Goal: Task Accomplishment & Management: Manage account settings

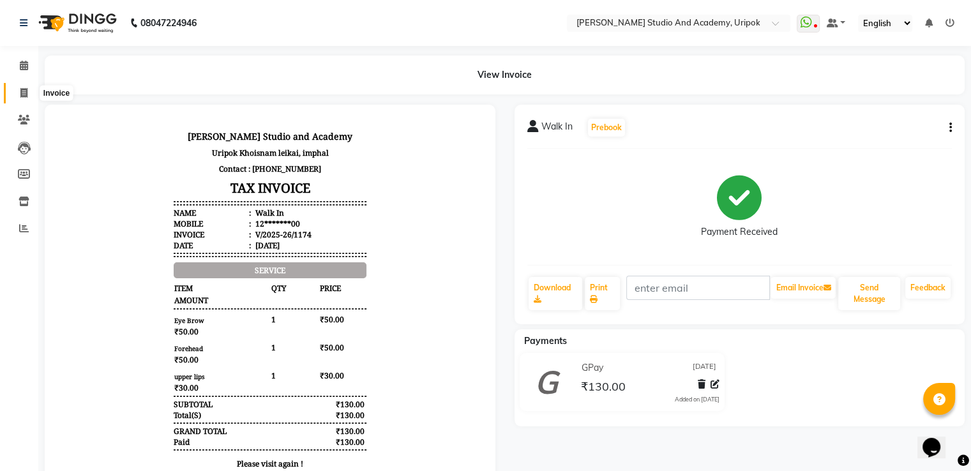
click at [22, 98] on icon at bounding box center [23, 93] width 7 height 10
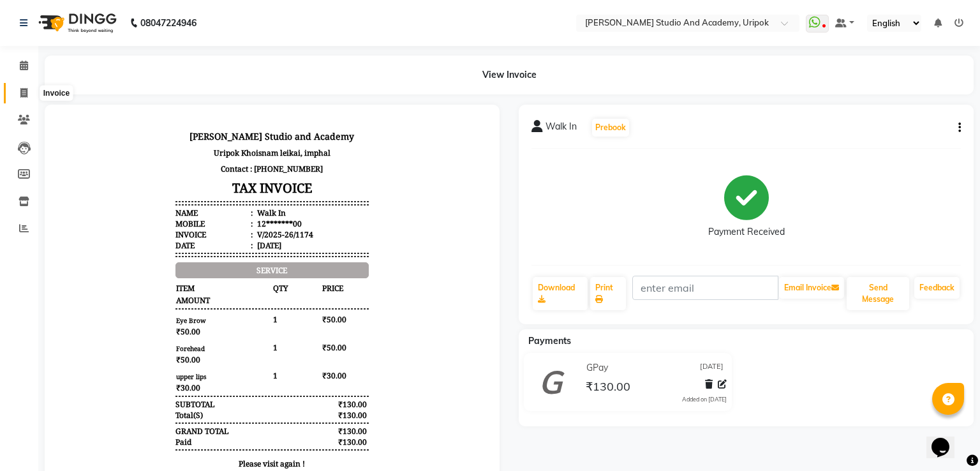
select select "service"
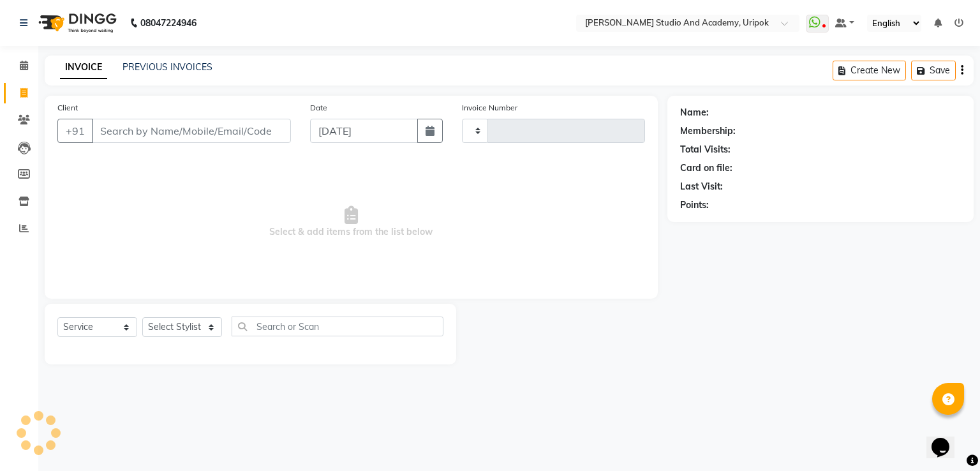
type input "1175"
select select "4880"
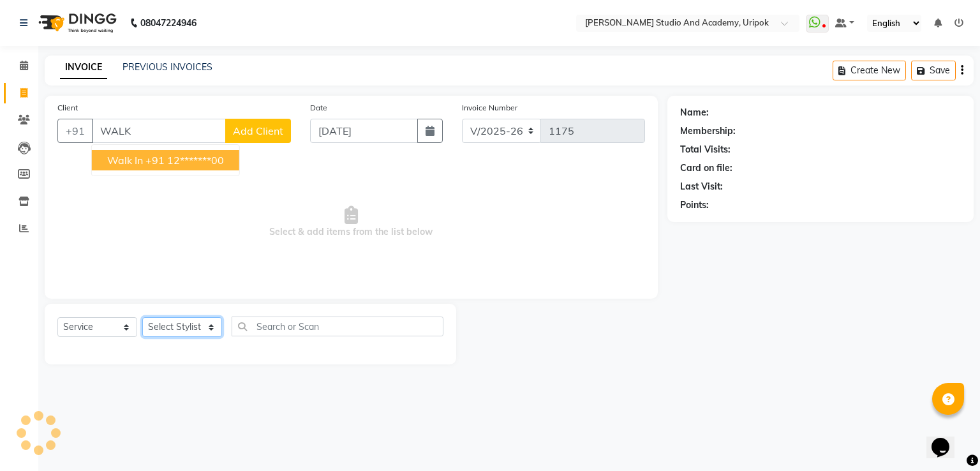
click at [166, 336] on select "Select Stylist [PERSON_NAME] [PERSON_NAME] [PERSON_NAME] [PERSON_NAME] [PERSON_…" at bounding box center [182, 327] width 80 height 20
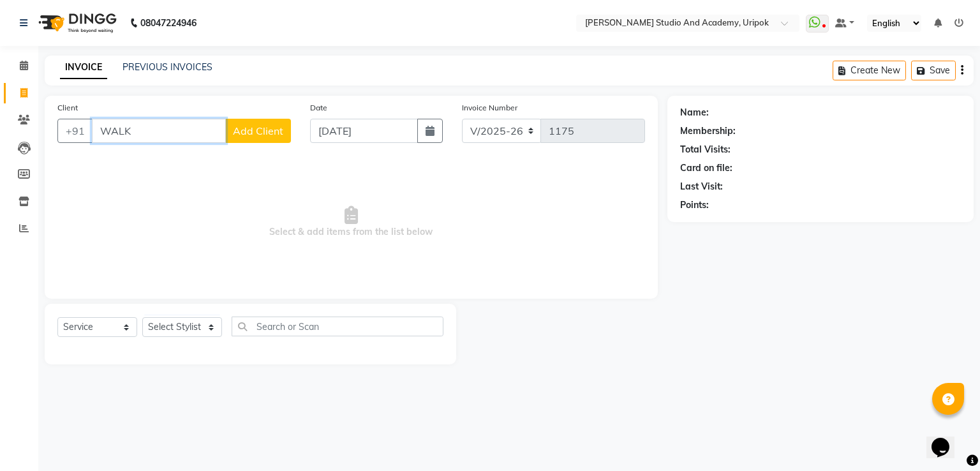
click at [131, 138] on input "WALK" at bounding box center [159, 131] width 134 height 24
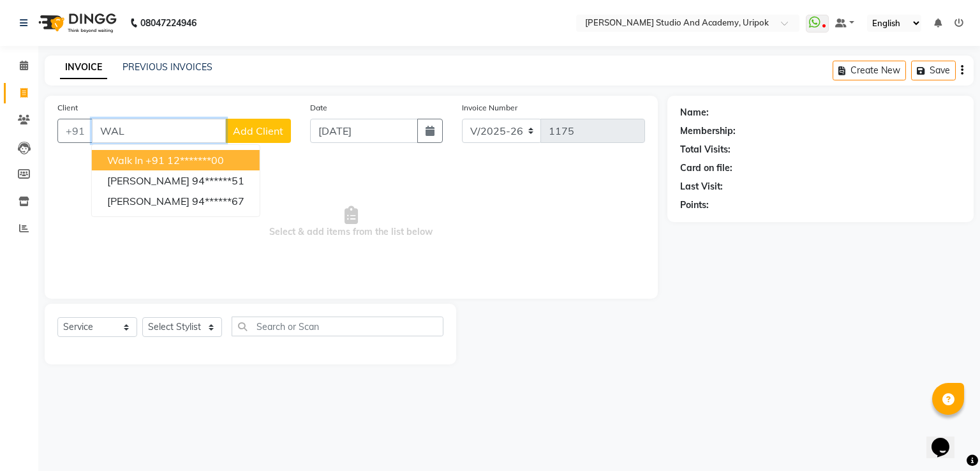
click at [135, 159] on span "Walk In" at bounding box center [125, 160] width 36 height 13
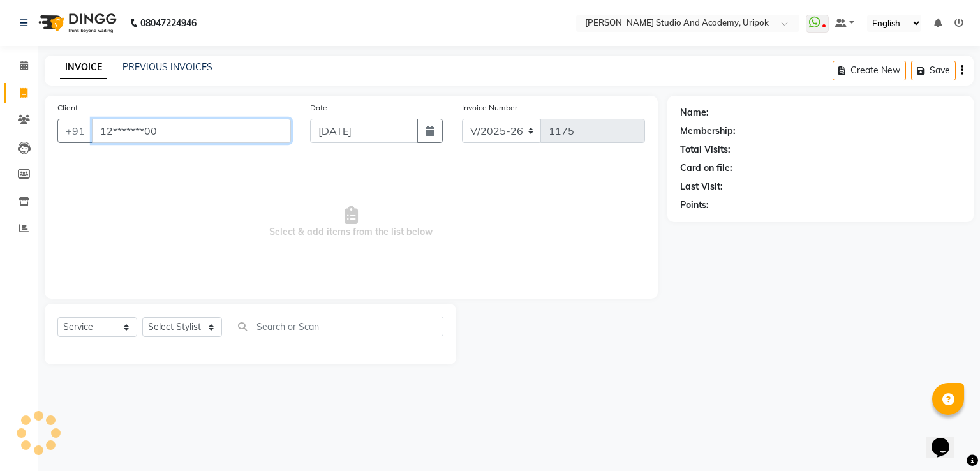
type input "12*******00"
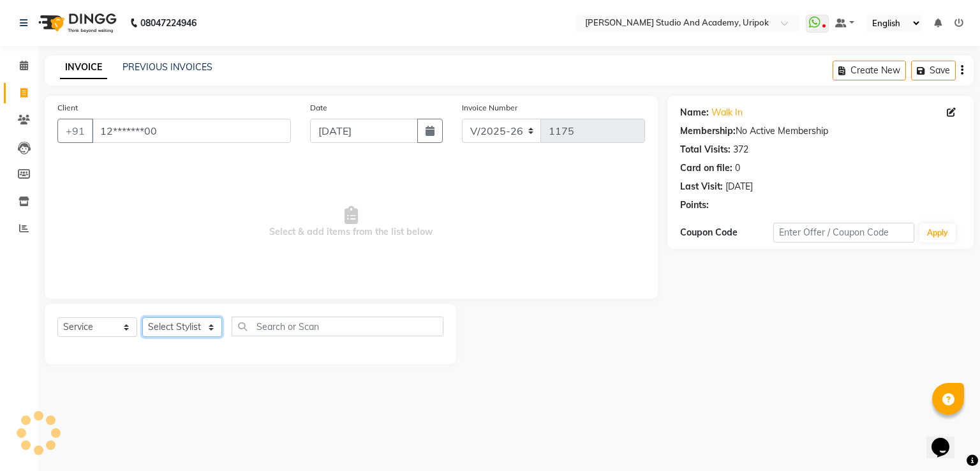
click at [197, 333] on select "Select Stylist [PERSON_NAME] [PERSON_NAME] [PERSON_NAME] [PERSON_NAME] [PERSON_…" at bounding box center [182, 327] width 80 height 20
select select "29614"
click at [142, 318] on select "Select Stylist [PERSON_NAME] [PERSON_NAME] [PERSON_NAME] [PERSON_NAME] [PERSON_…" at bounding box center [182, 327] width 80 height 20
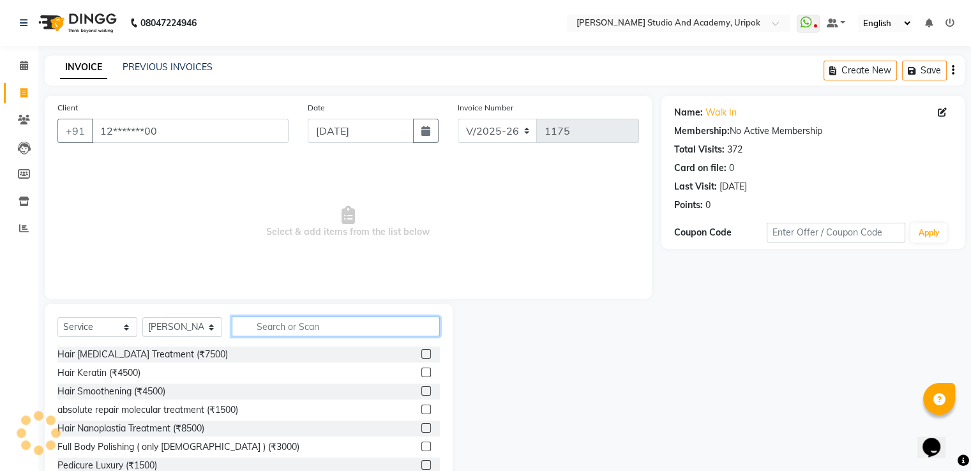
click at [302, 325] on input "text" at bounding box center [336, 327] width 208 height 20
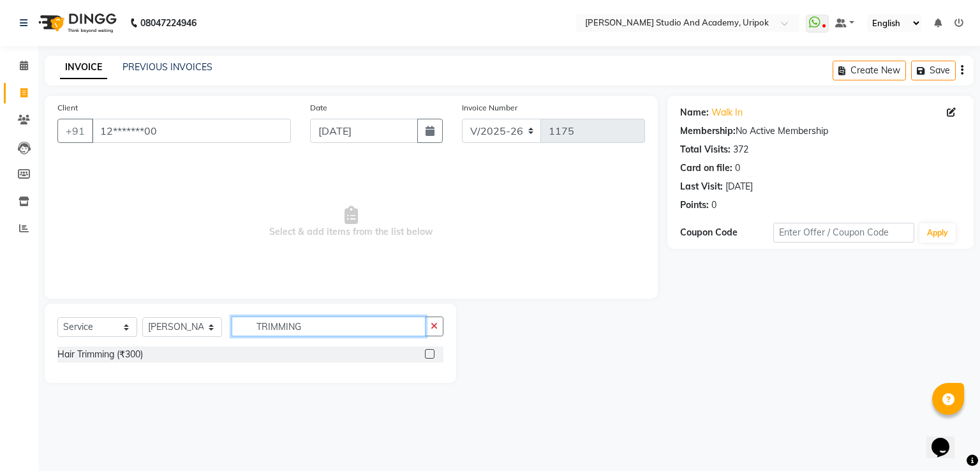
type input "TRIMMING"
click at [428, 358] on label at bounding box center [430, 354] width 10 height 10
click at [428, 358] on input "checkbox" at bounding box center [429, 354] width 8 height 8
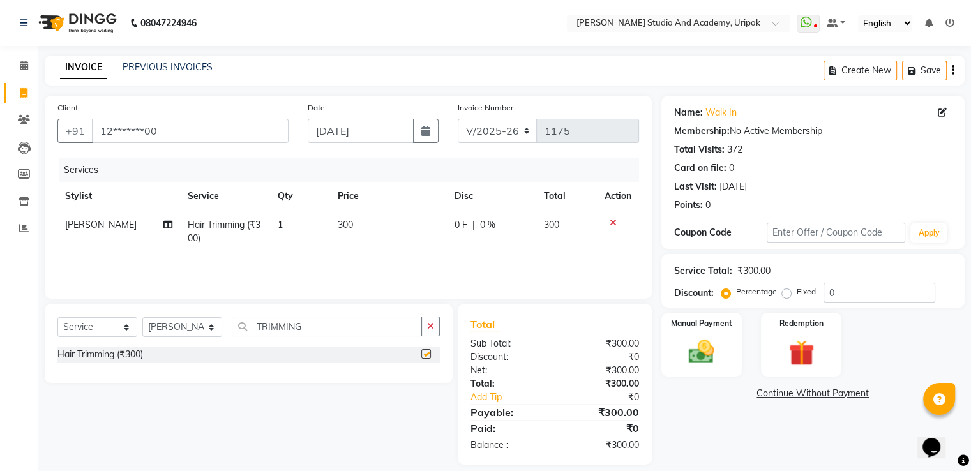
checkbox input "false"
click at [340, 228] on span "300" at bounding box center [345, 224] width 15 height 11
select select "29614"
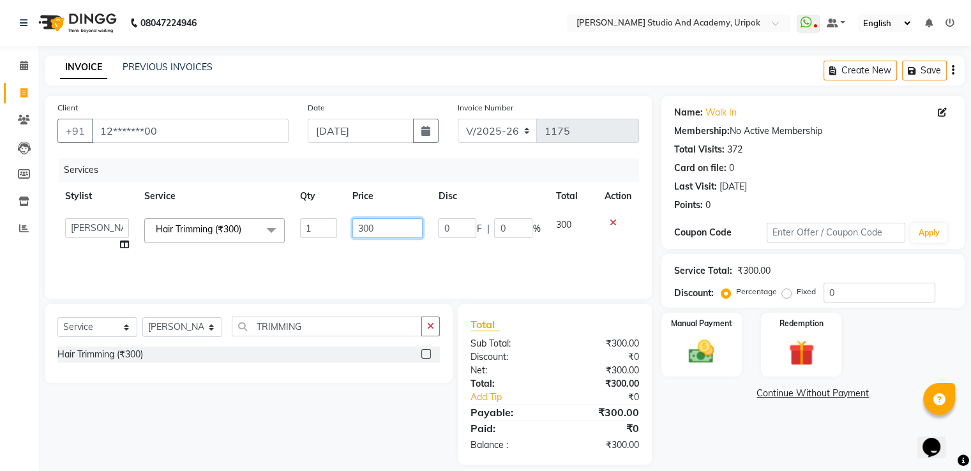
click at [363, 228] on input "300" at bounding box center [387, 228] width 70 height 20
type input "200"
click at [192, 324] on select "Select Stylist [PERSON_NAME] [PERSON_NAME] [PERSON_NAME] [PERSON_NAME] [PERSON_…" at bounding box center [182, 327] width 80 height 20
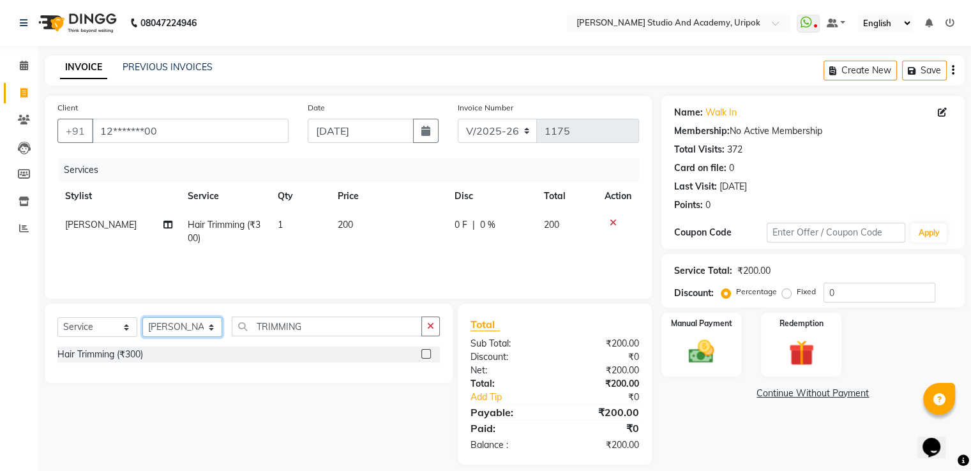
select select "29613"
click at [142, 318] on select "Select Stylist [PERSON_NAME] [PERSON_NAME] [PERSON_NAME] [PERSON_NAME] [PERSON_…" at bounding box center [182, 327] width 80 height 20
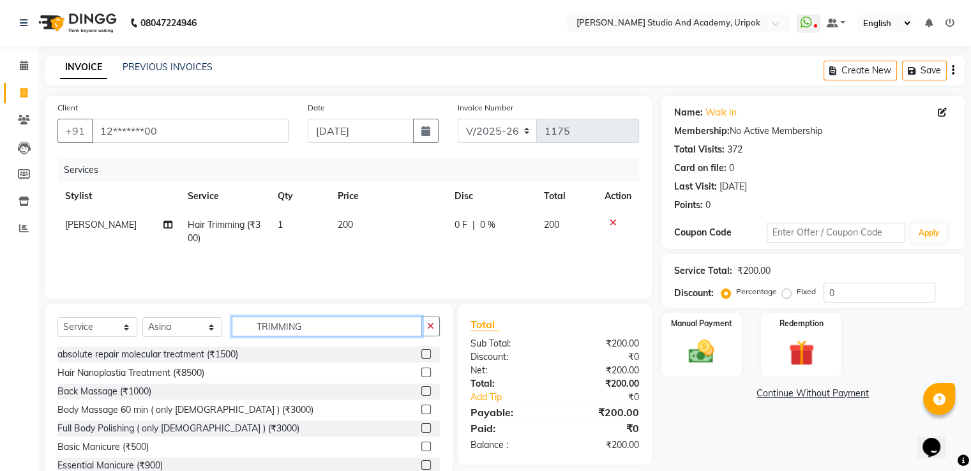
click at [322, 323] on input "TRIMMING" at bounding box center [327, 327] width 190 height 20
type input "T"
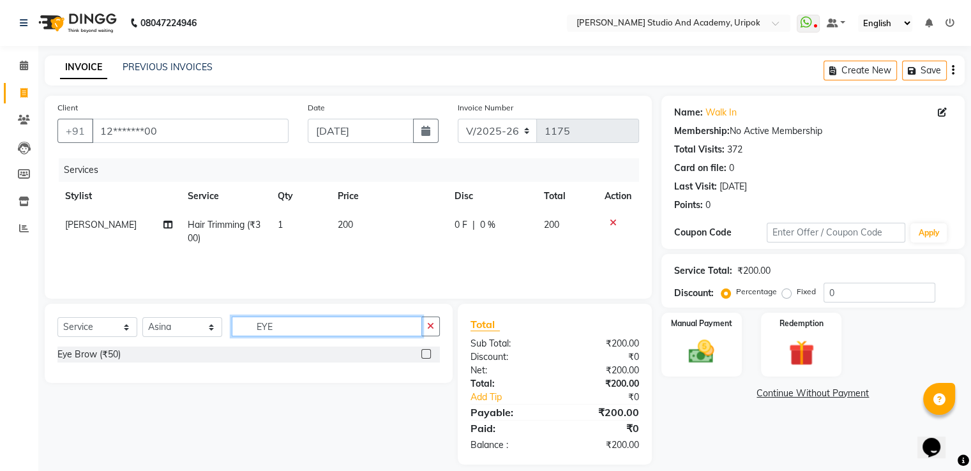
type input "EYE"
click at [421, 353] on label at bounding box center [426, 354] width 10 height 10
click at [421, 353] on input "checkbox" at bounding box center [425, 354] width 8 height 8
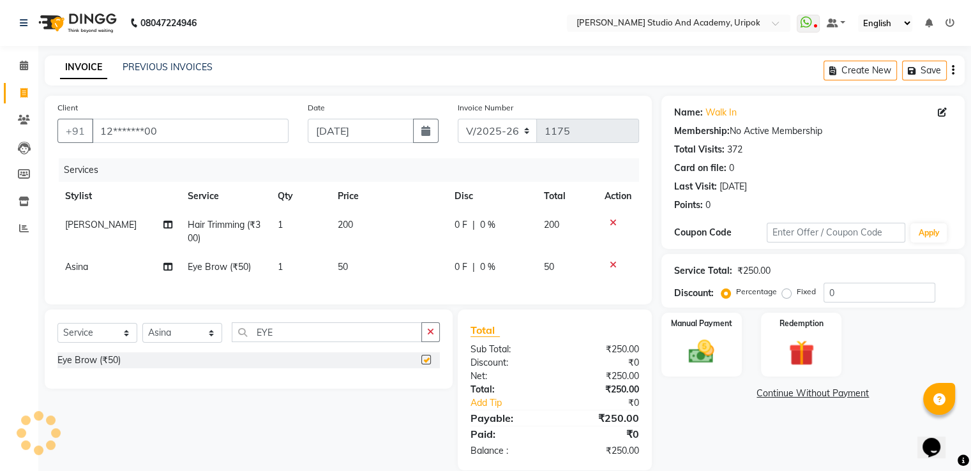
checkbox input "false"
click at [324, 340] on input "EYE" at bounding box center [327, 332] width 190 height 20
type input "E"
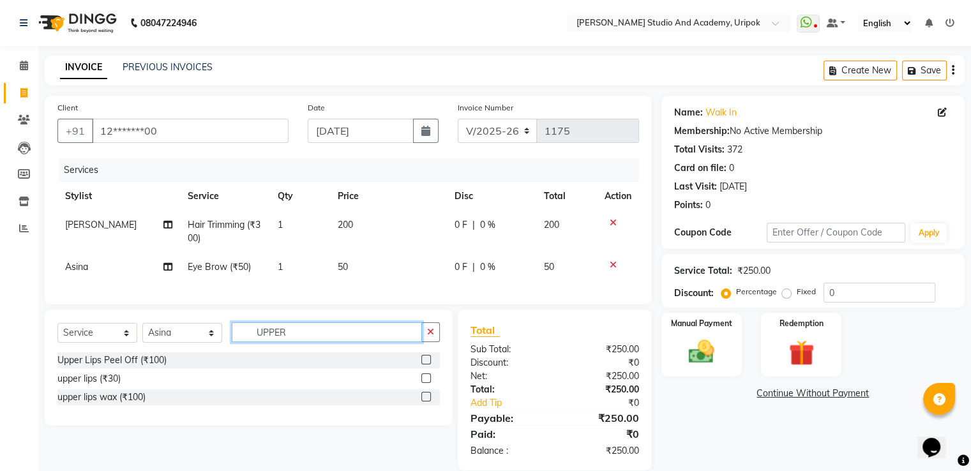
type input "UPPER"
click at [428, 383] on label at bounding box center [426, 378] width 10 height 10
click at [428, 383] on input "checkbox" at bounding box center [425, 379] width 8 height 8
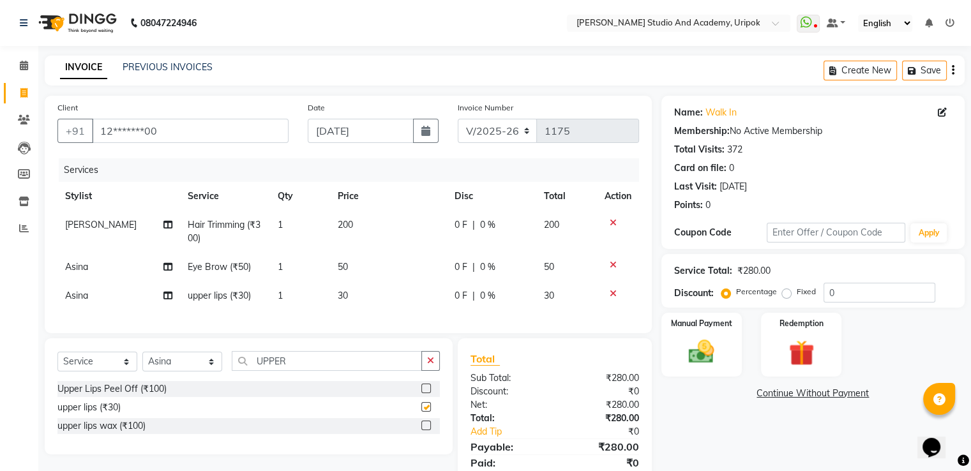
checkbox input "false"
click at [342, 228] on span "200" at bounding box center [345, 224] width 15 height 11
select select "29614"
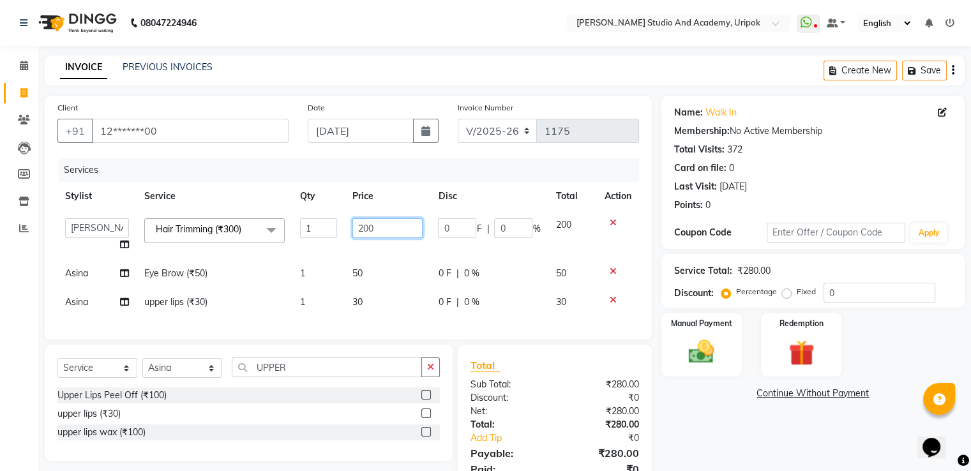
click at [365, 228] on input "200" at bounding box center [387, 228] width 70 height 20
click at [367, 228] on input "200" at bounding box center [387, 228] width 70 height 20
type input "210"
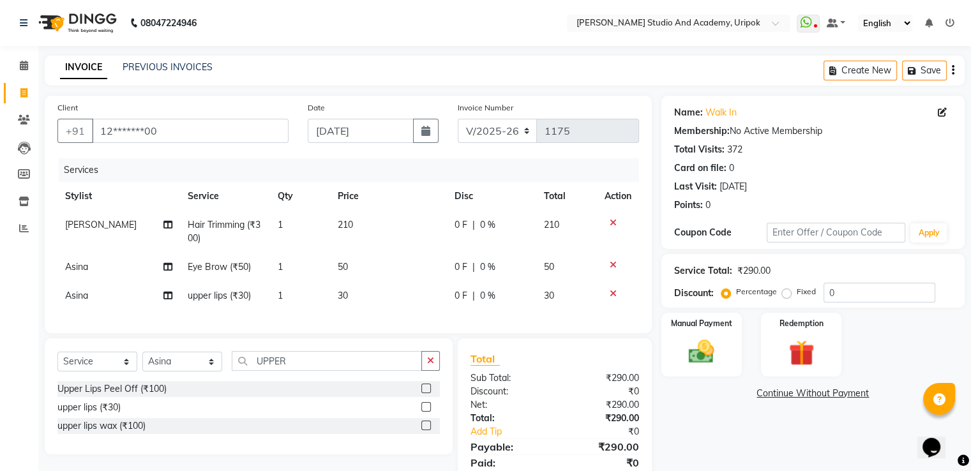
click at [698, 415] on div "Name: Walk In Membership: No Active Membership Total Visits: 372 Card on file: …" at bounding box center [817, 297] width 313 height 403
click at [707, 338] on img at bounding box center [701, 352] width 43 height 31
click at [770, 394] on span "CASH" at bounding box center [767, 394] width 27 height 15
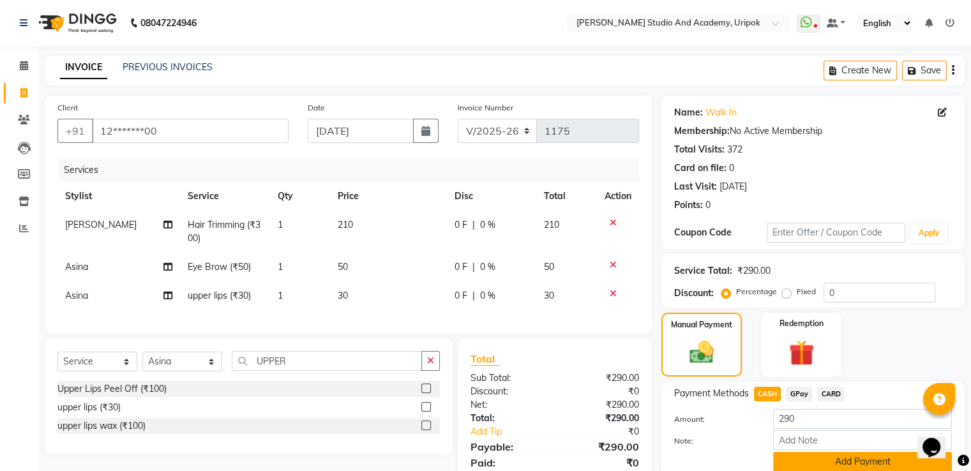
click at [804, 464] on button "Add Payment" at bounding box center [862, 462] width 179 height 20
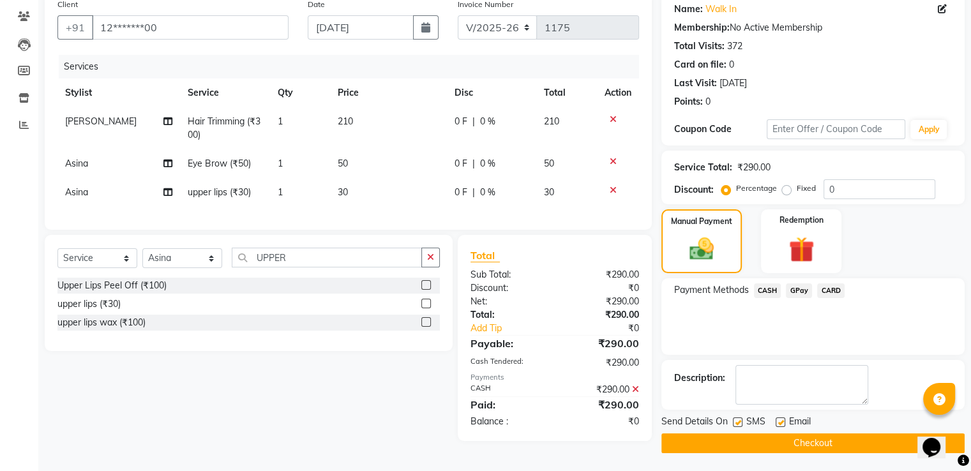
scroll to position [104, 0]
click at [841, 442] on button "Checkout" at bounding box center [812, 443] width 303 height 20
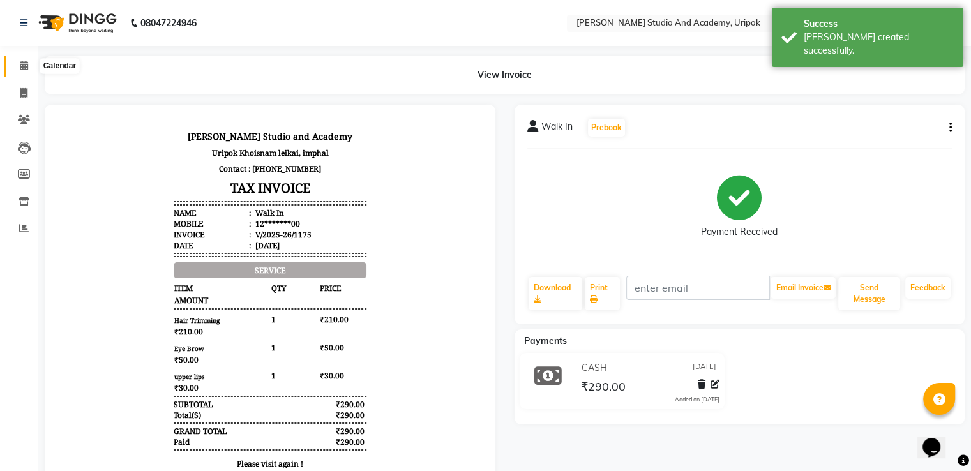
click at [21, 69] on icon at bounding box center [24, 66] width 8 height 10
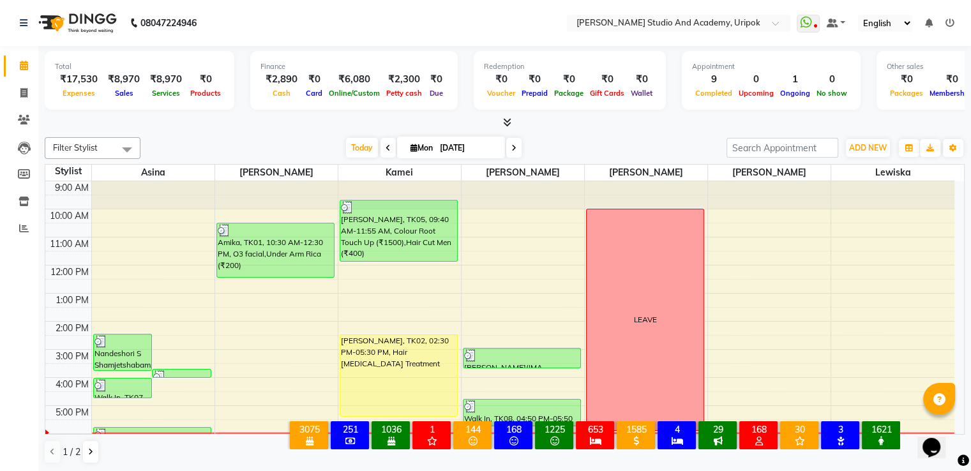
click at [507, 151] on span at bounding box center [513, 148] width 15 height 20
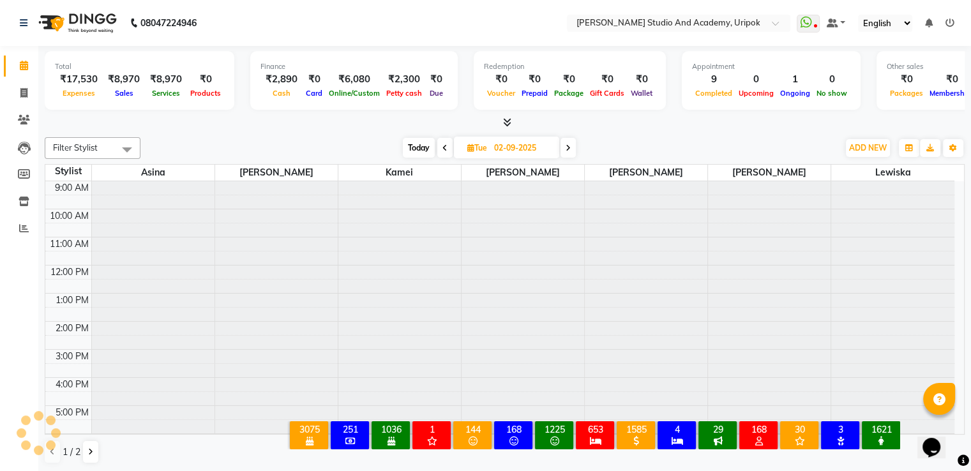
scroll to position [24, 0]
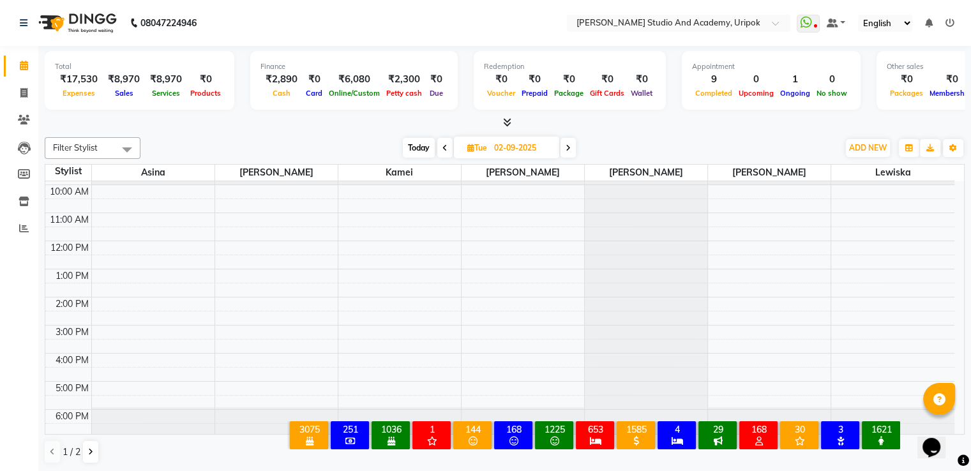
click at [567, 144] on icon at bounding box center [567, 148] width 5 height 8
type input "[DATE]"
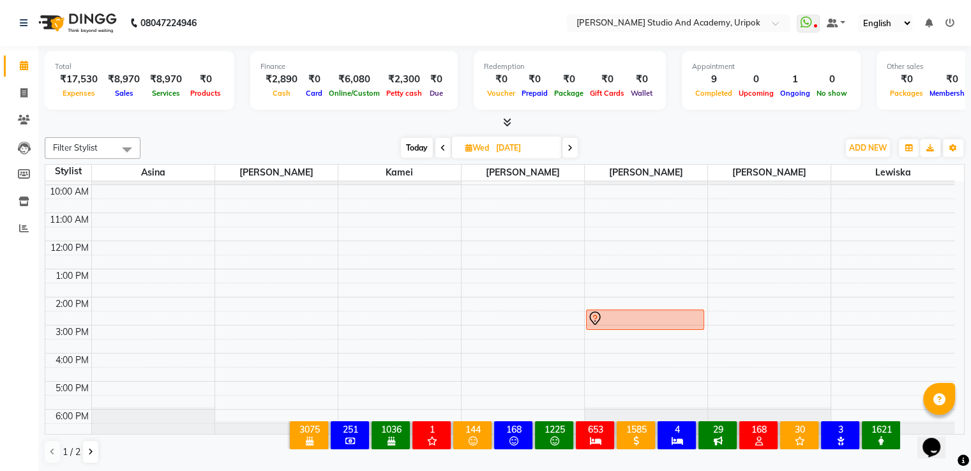
click at [174, 202] on div "9:00 AM 10:00 AM 11:00 AM 12:00 PM 1:00 PM 2:00 PM 3:00 PM 4:00 PM 5:00 PM 6:00…" at bounding box center [499, 297] width 909 height 280
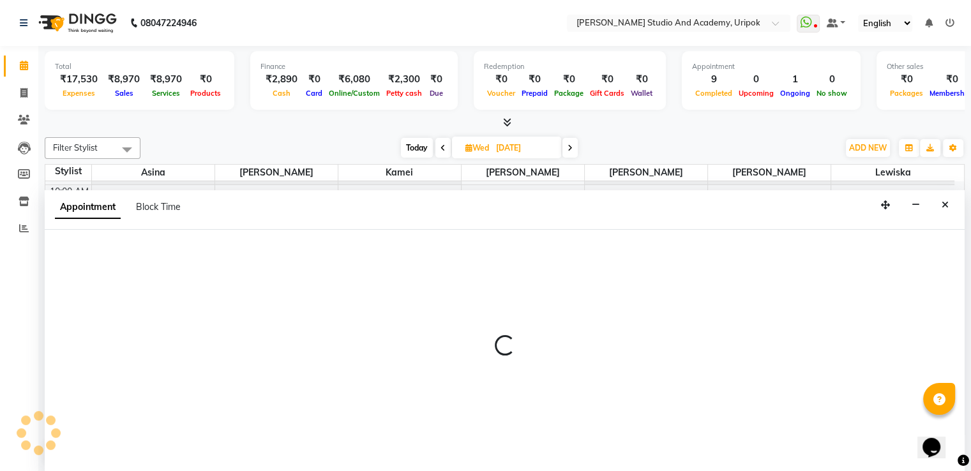
select select "29613"
select select "630"
select select "tentative"
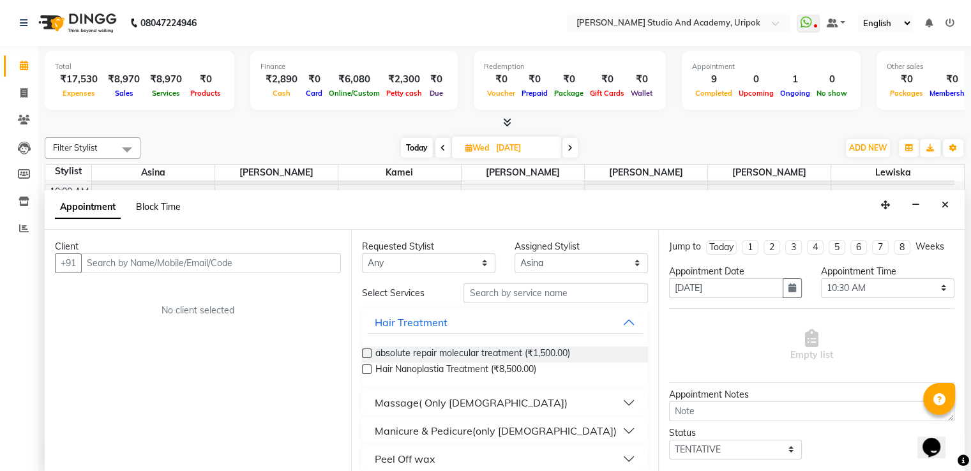
click at [168, 203] on span "Block Time" at bounding box center [158, 206] width 45 height 11
select select "29613"
select select "630"
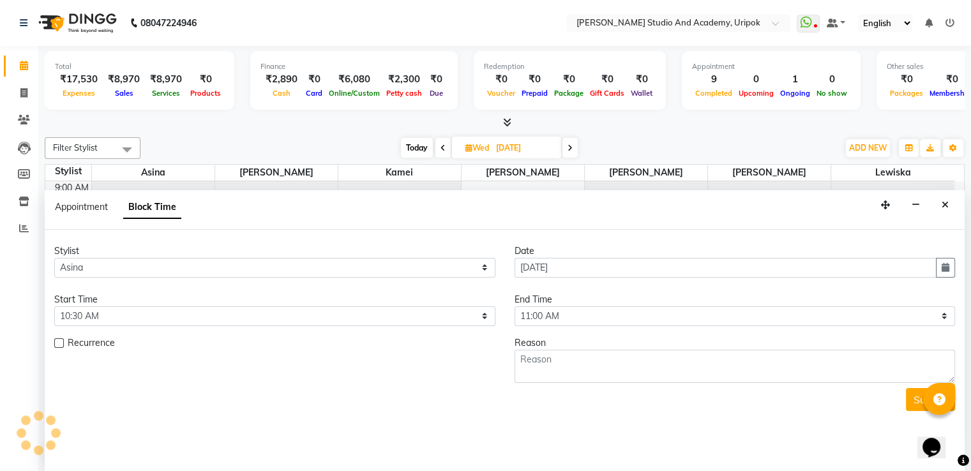
scroll to position [24, 0]
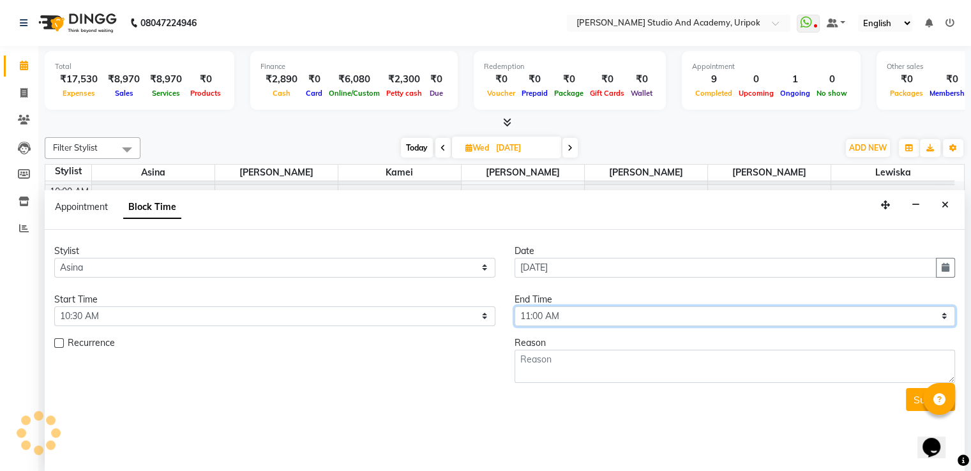
click at [528, 317] on select "Select 10:00 AM 10:30 AM 11:00 AM 11:30 AM 12:00 PM 12:30 PM 01:00 PM 01:30 PM …" at bounding box center [734, 316] width 441 height 20
select select "720"
click at [514, 306] on select "Select 10:00 AM 10:30 AM 11:00 AM 11:30 AM 12:00 PM 12:30 PM 01:00 PM 01:30 PM …" at bounding box center [734, 316] width 441 height 20
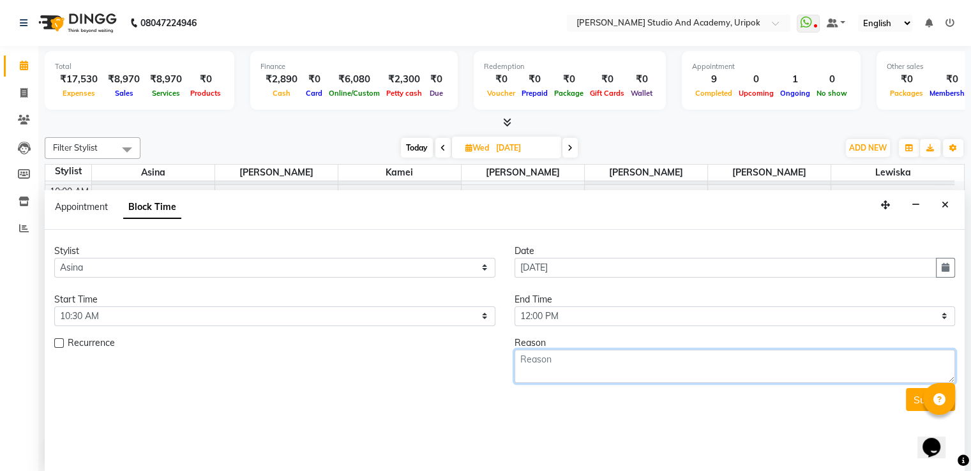
click at [600, 373] on textarea at bounding box center [734, 366] width 441 height 33
type textarea "CASMARA FACIAL DEMO"
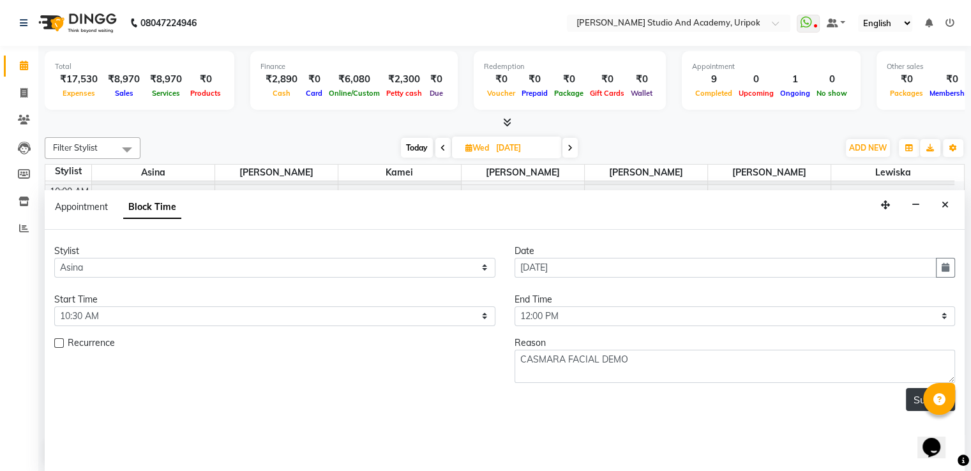
click at [916, 398] on button "Submit" at bounding box center [930, 399] width 49 height 23
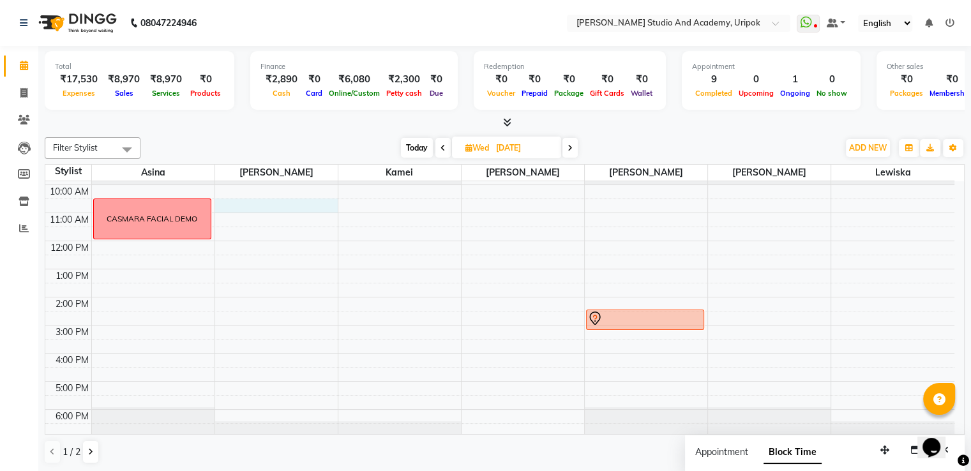
click at [253, 198] on div "9:00 AM 10:00 AM 11:00 AM 12:00 PM 1:00 PM 2:00 PM 3:00 PM 4:00 PM 5:00 PM 6:00…" at bounding box center [499, 297] width 909 height 280
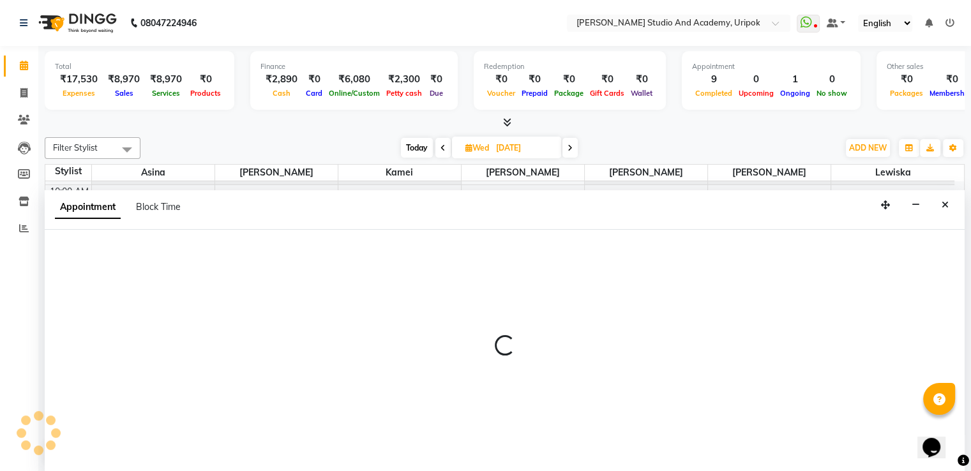
scroll to position [1, 0]
select select "84642"
select select "tentative"
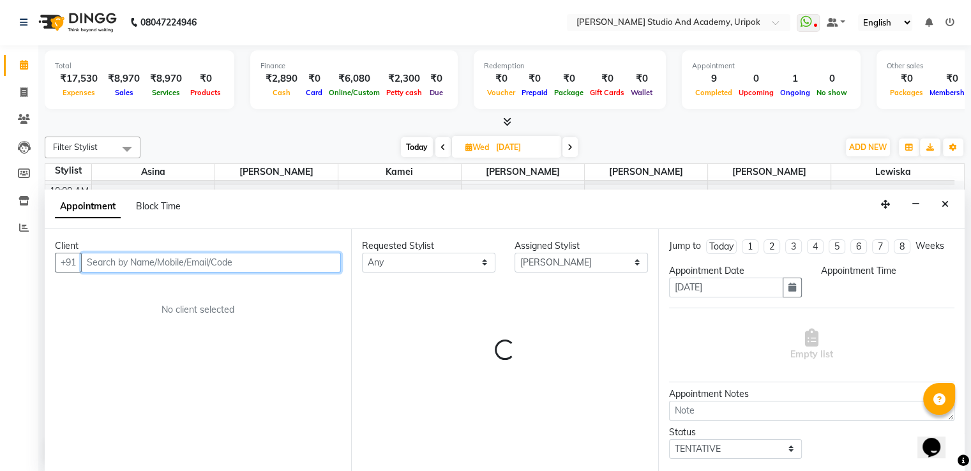
select select "630"
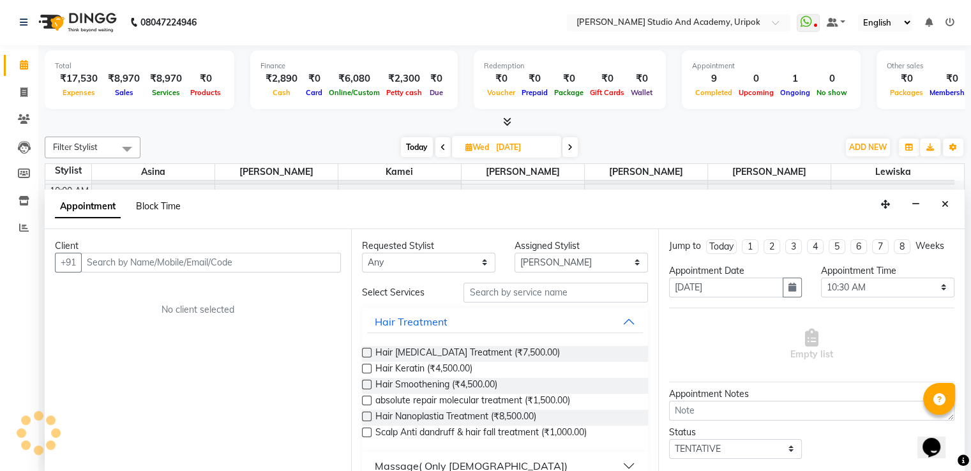
click at [163, 209] on span "Block Time" at bounding box center [158, 205] width 45 height 11
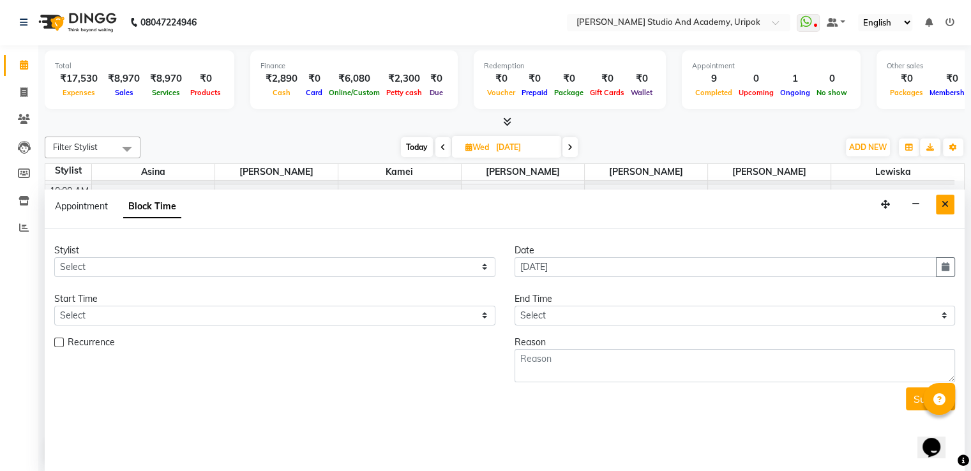
click at [947, 202] on icon "Close" at bounding box center [944, 204] width 7 height 9
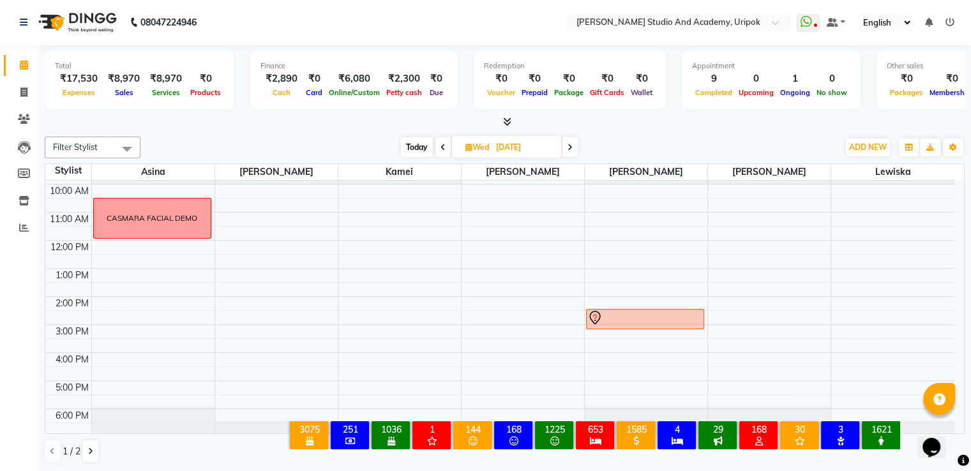
click at [236, 201] on div "9:00 AM 10:00 AM 11:00 AM 12:00 PM 1:00 PM 2:00 PM 3:00 PM 4:00 PM 5:00 PM 6:00…" at bounding box center [499, 296] width 909 height 280
select select "84642"
select select "tentative"
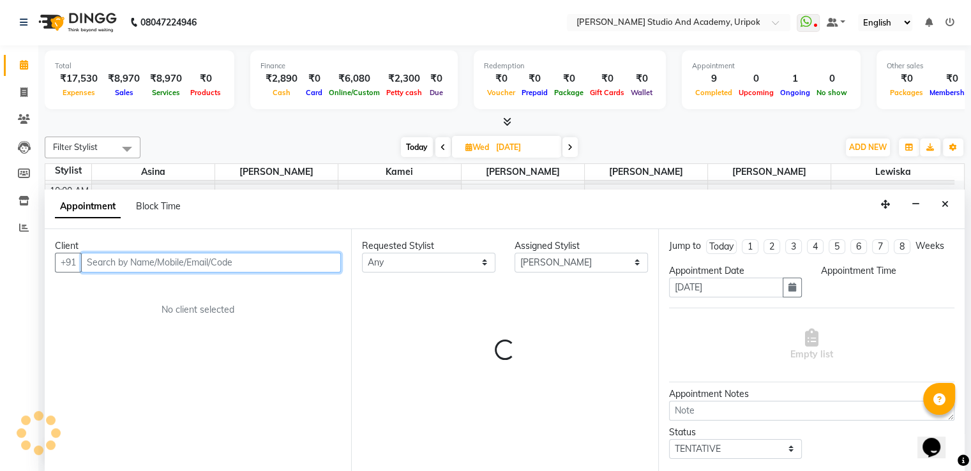
select select "630"
click at [159, 209] on span "Block Time" at bounding box center [158, 205] width 45 height 11
select select "84642"
select select "630"
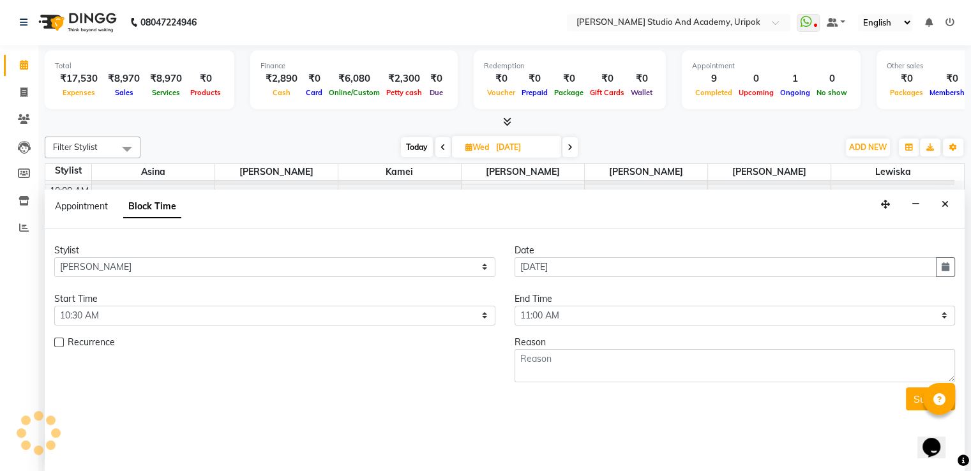
scroll to position [0, 0]
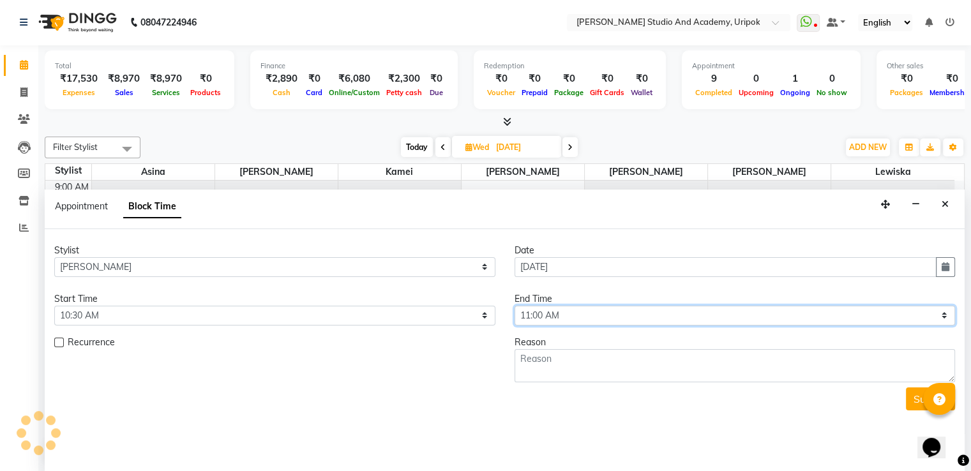
click at [532, 310] on select "Select 10:00 AM 10:30 AM 11:00 AM 11:30 AM 12:00 PM 12:30 PM 01:00 PM 01:30 PM …" at bounding box center [734, 316] width 441 height 20
select select "720"
click at [514, 306] on select "Select 10:00 AM 10:30 AM 11:00 AM 11:30 AM 12:00 PM 12:30 PM 01:00 PM 01:30 PM …" at bounding box center [734, 316] width 441 height 20
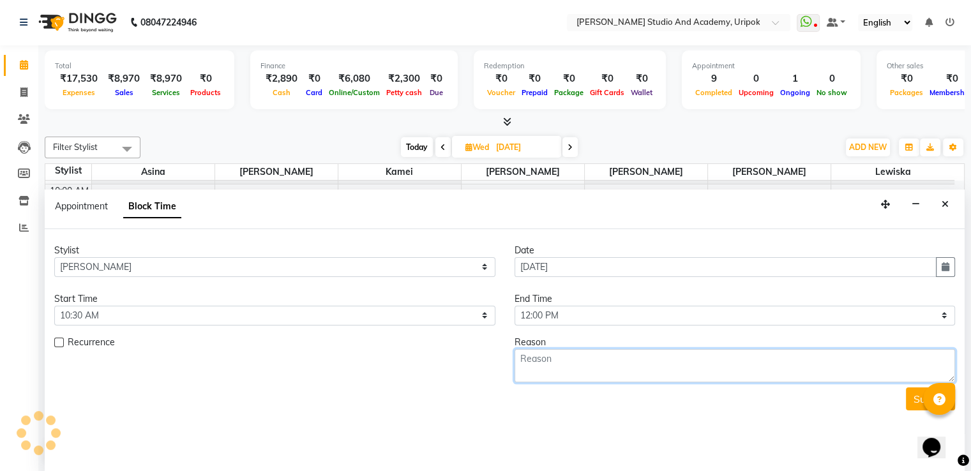
click at [596, 356] on textarea at bounding box center [734, 365] width 441 height 33
type textarea "CASMARA FACIAL DEMO"
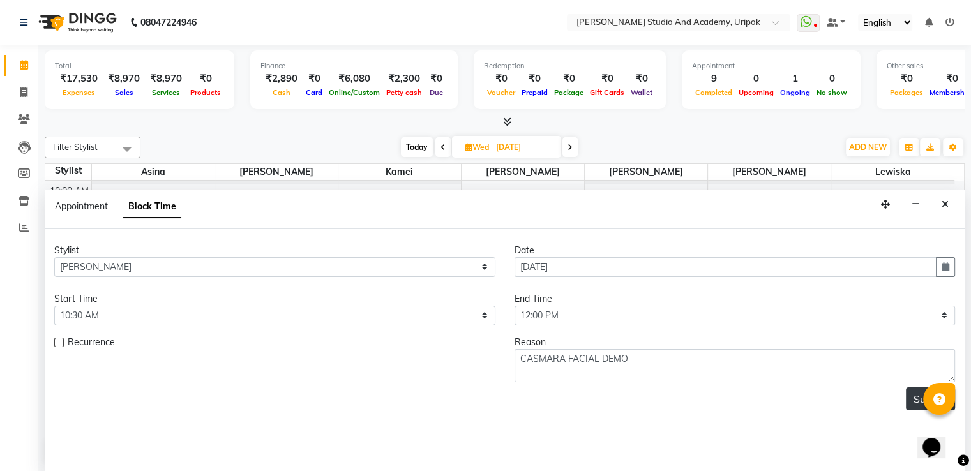
click at [906, 404] on button "Submit" at bounding box center [930, 398] width 49 height 23
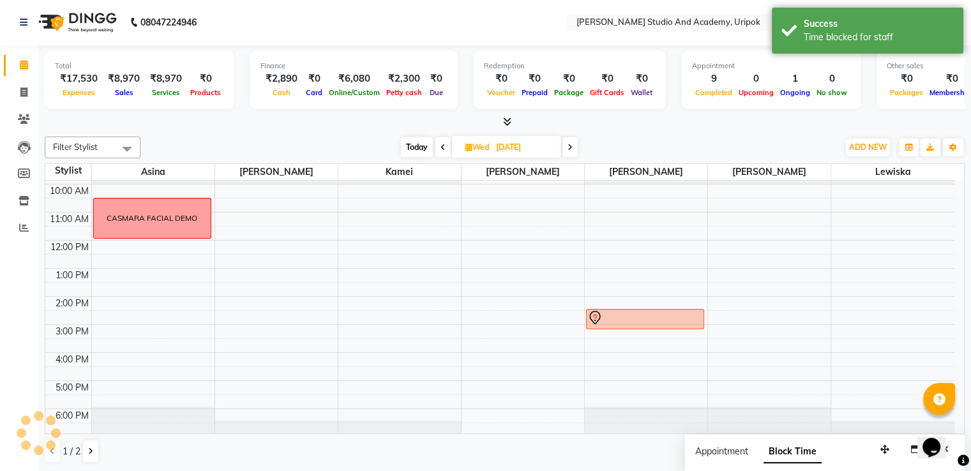
scroll to position [0, 0]
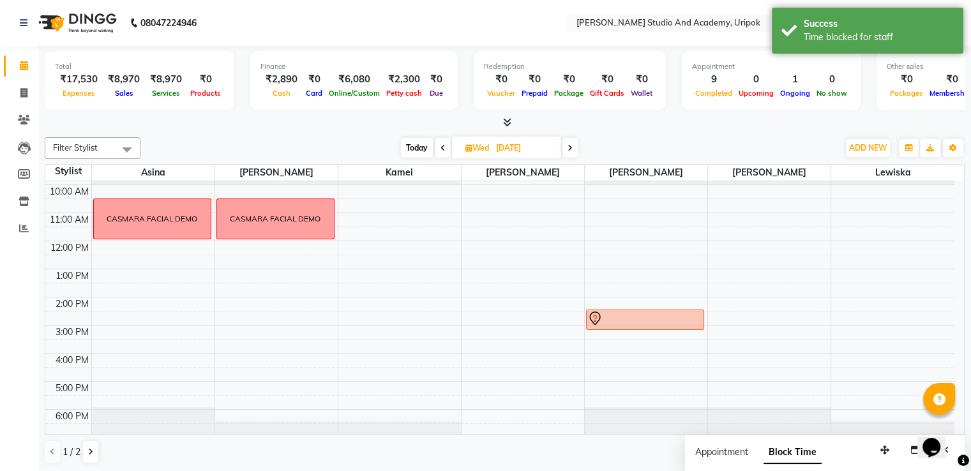
click at [414, 147] on span "Today" at bounding box center [417, 148] width 32 height 20
type input "[DATE]"
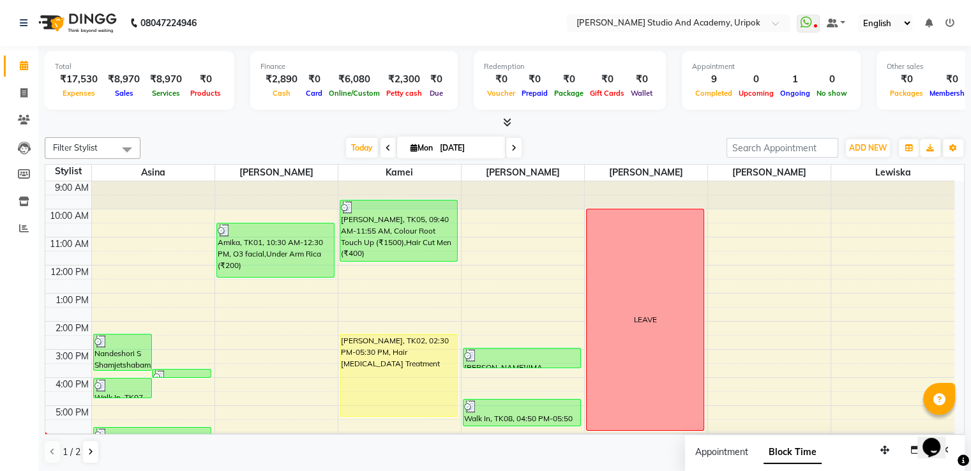
scroll to position [24, 0]
